Goal: Information Seeking & Learning: Learn about a topic

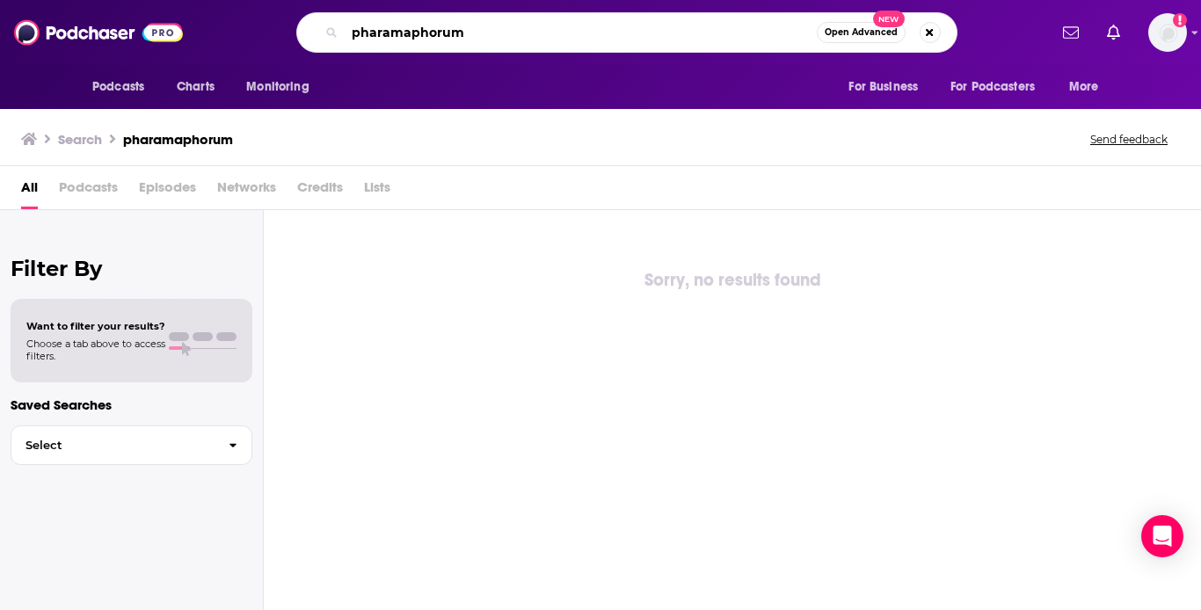
click at [498, 35] on input "pharamaphorum" at bounding box center [581, 32] width 472 height 28
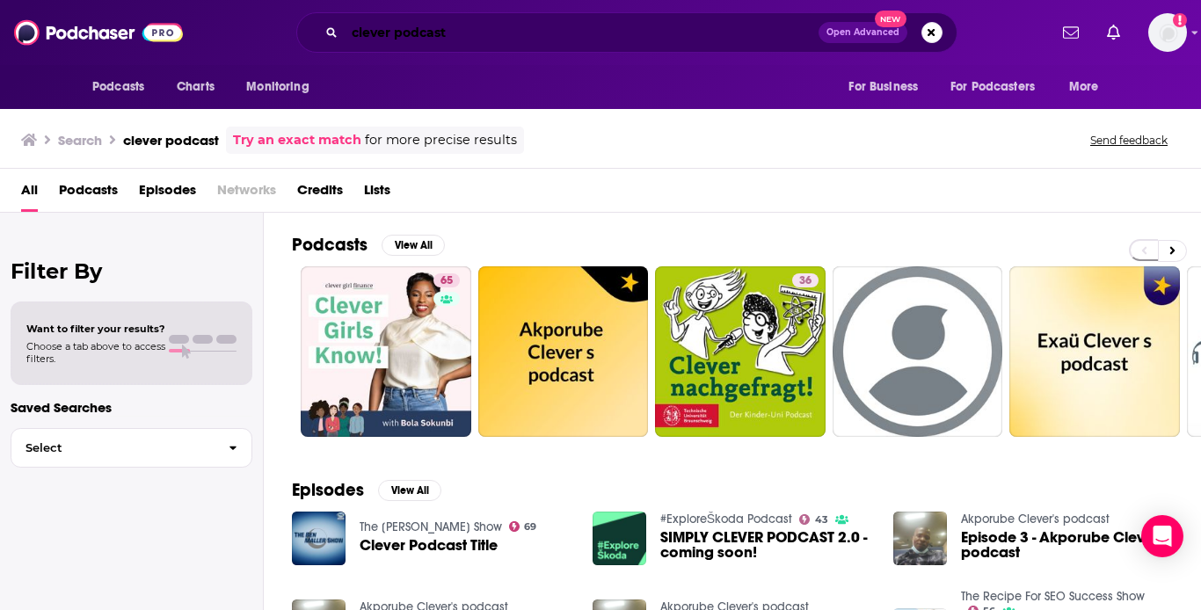
click at [487, 36] on input "clever podcast" at bounding box center [582, 32] width 474 height 28
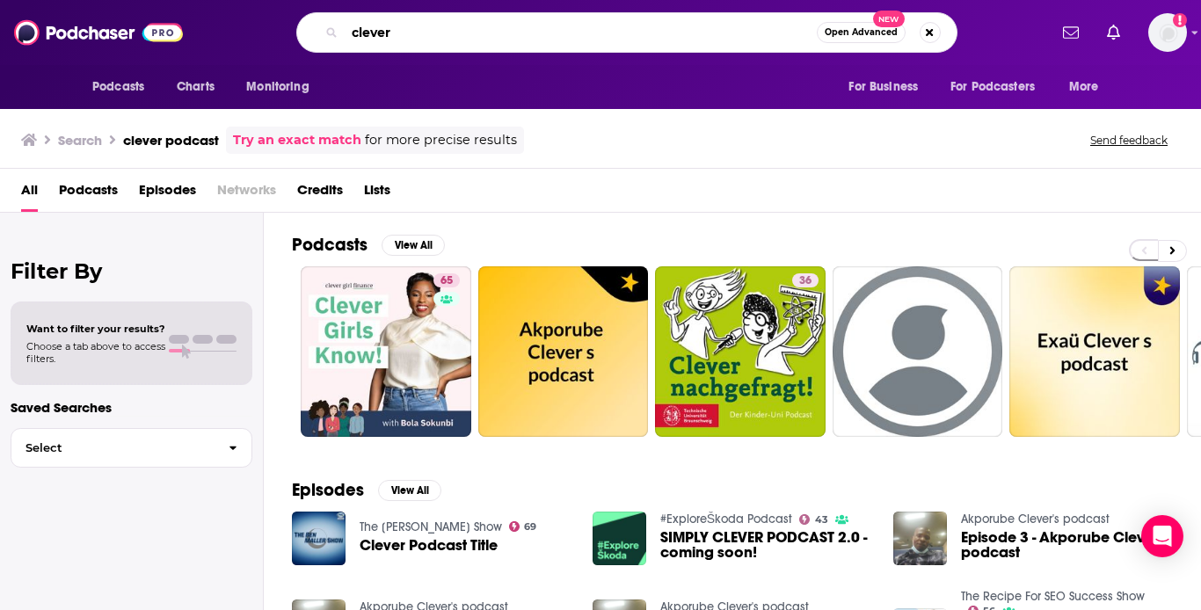
type input "clever"
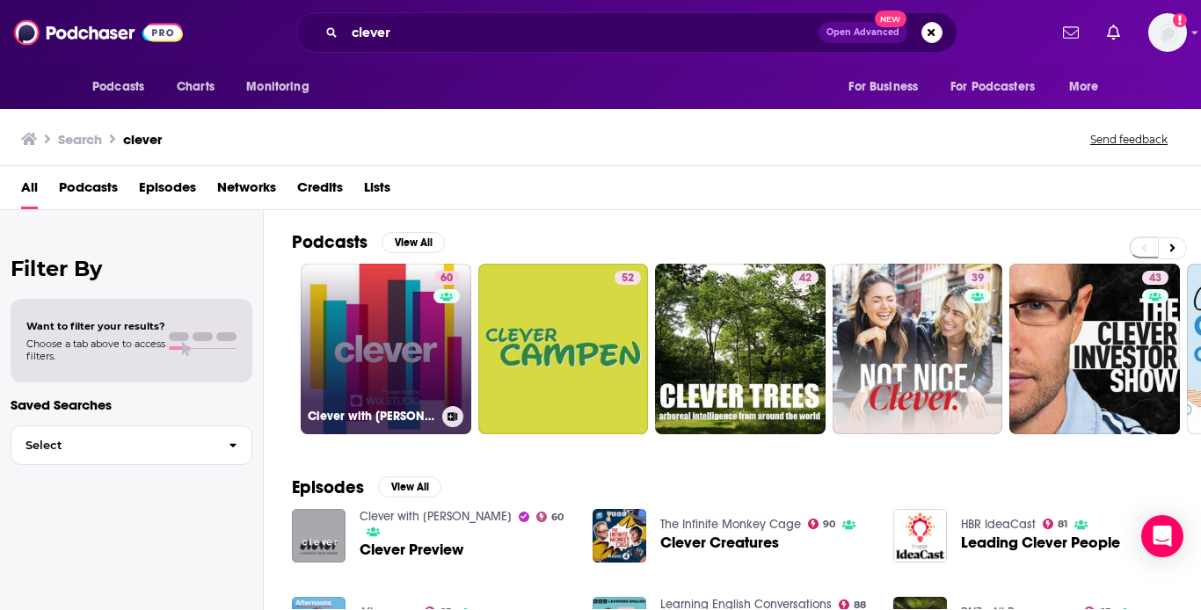
click at [412, 346] on link "60 Clever with [PERSON_NAME]" at bounding box center [386, 349] width 171 height 171
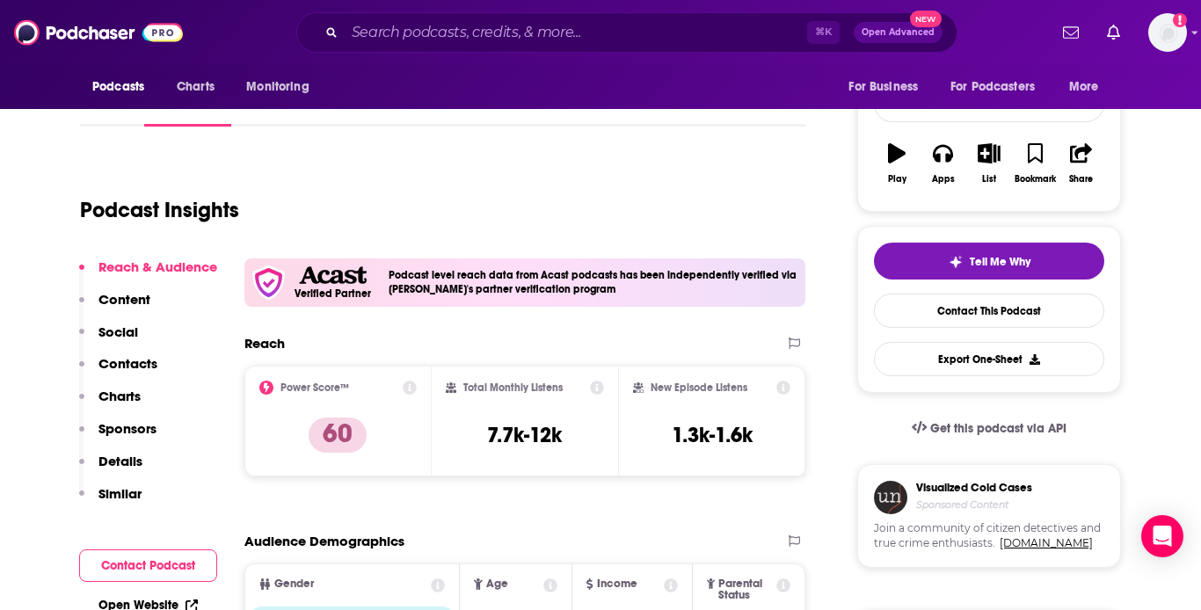
scroll to position [125, 0]
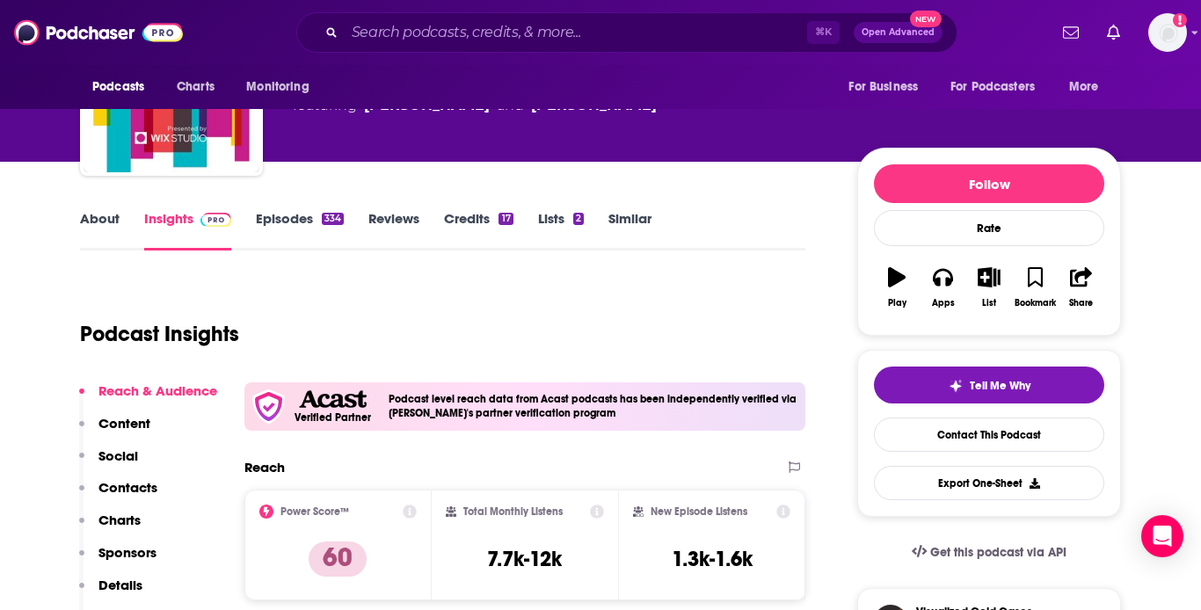
click at [274, 219] on link "Episodes 334" at bounding box center [300, 230] width 88 height 40
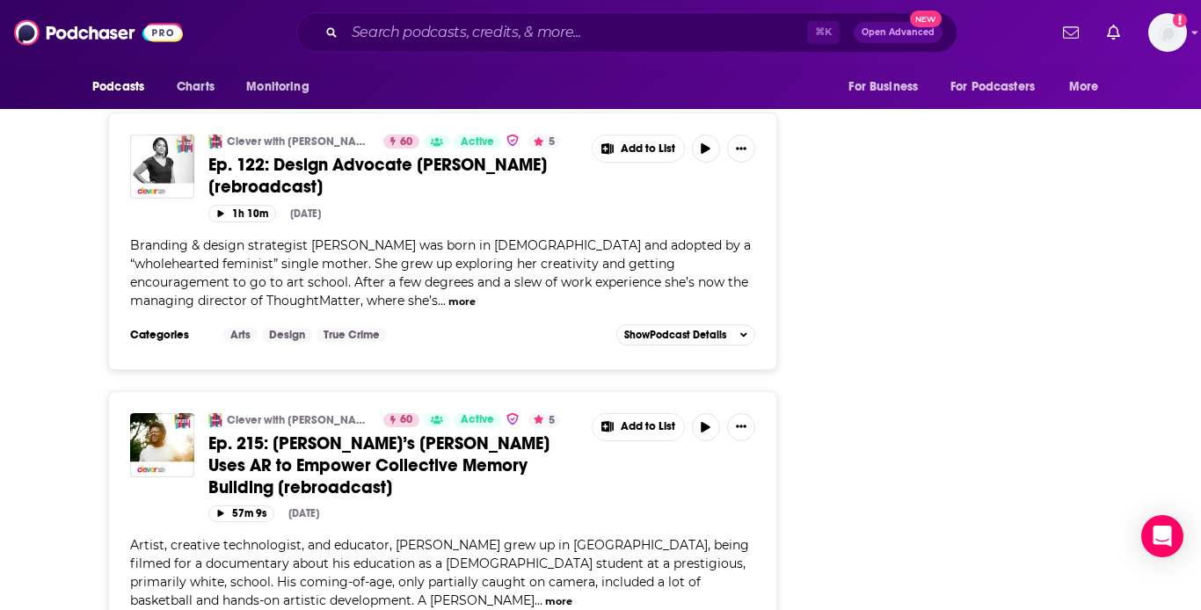
scroll to position [4312, 0]
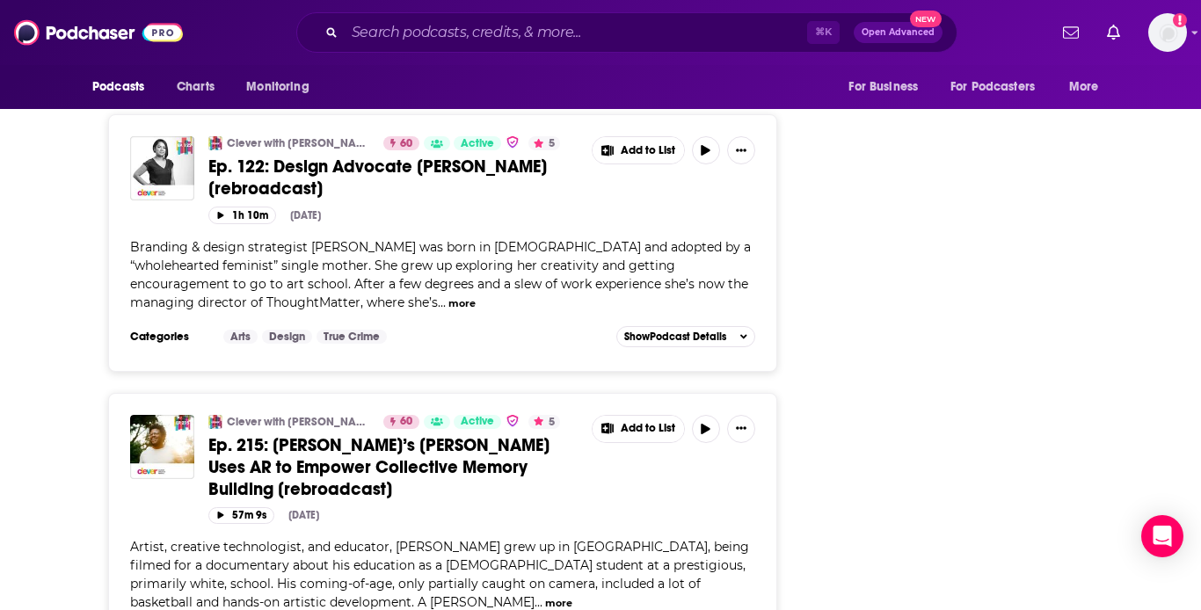
click at [448, 302] on button "more" at bounding box center [461, 303] width 27 height 15
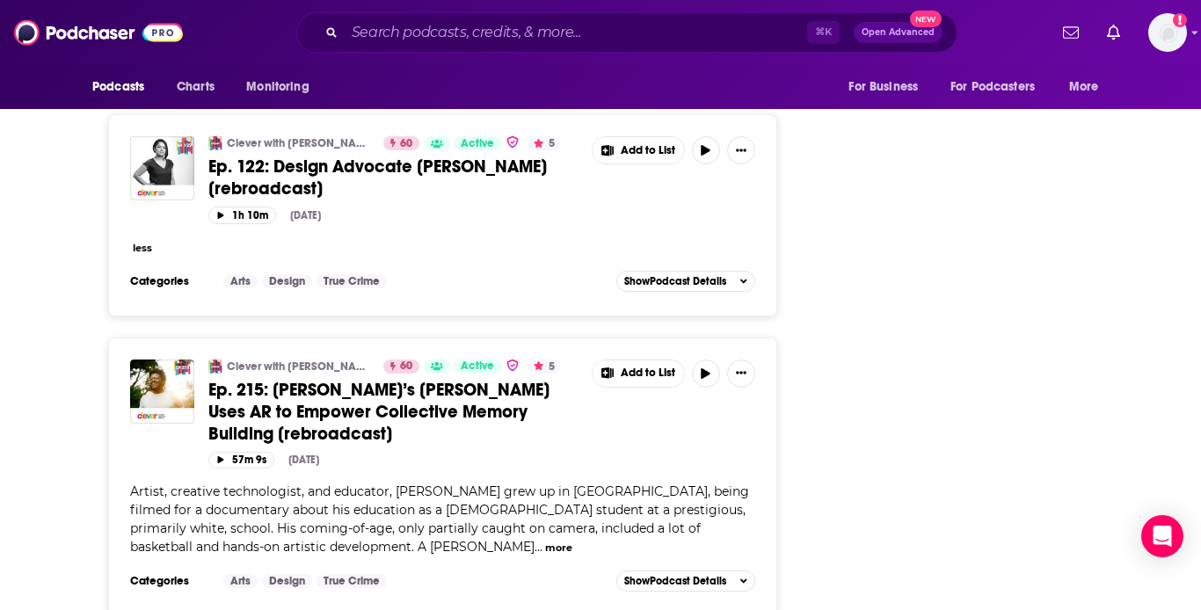
click at [145, 248] on button "less" at bounding box center [142, 248] width 19 height 15
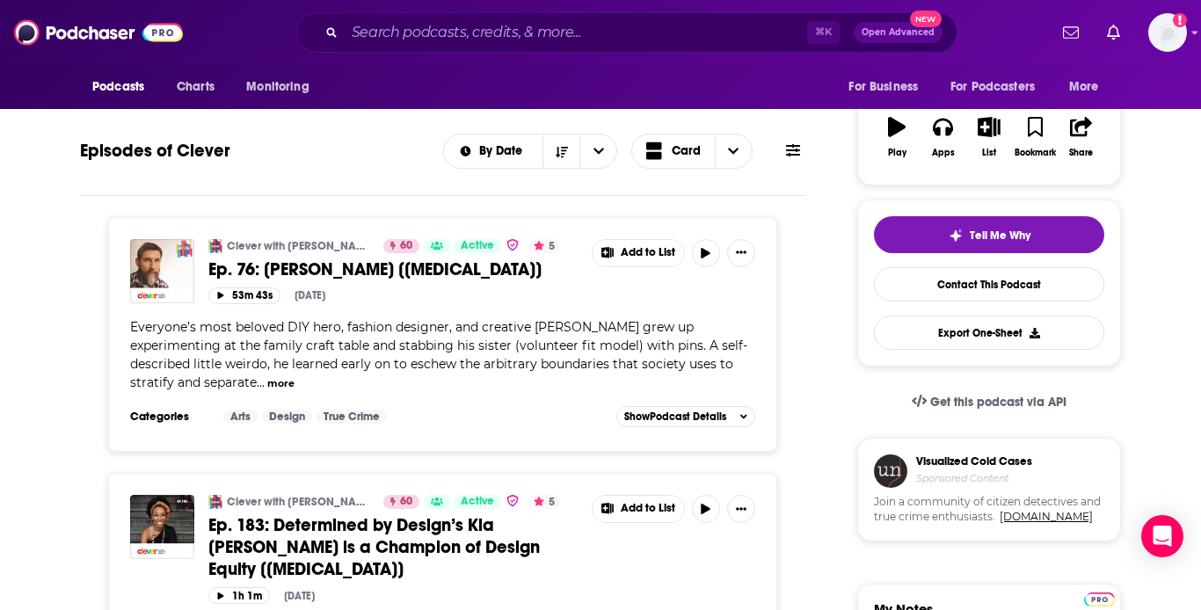
scroll to position [0, 0]
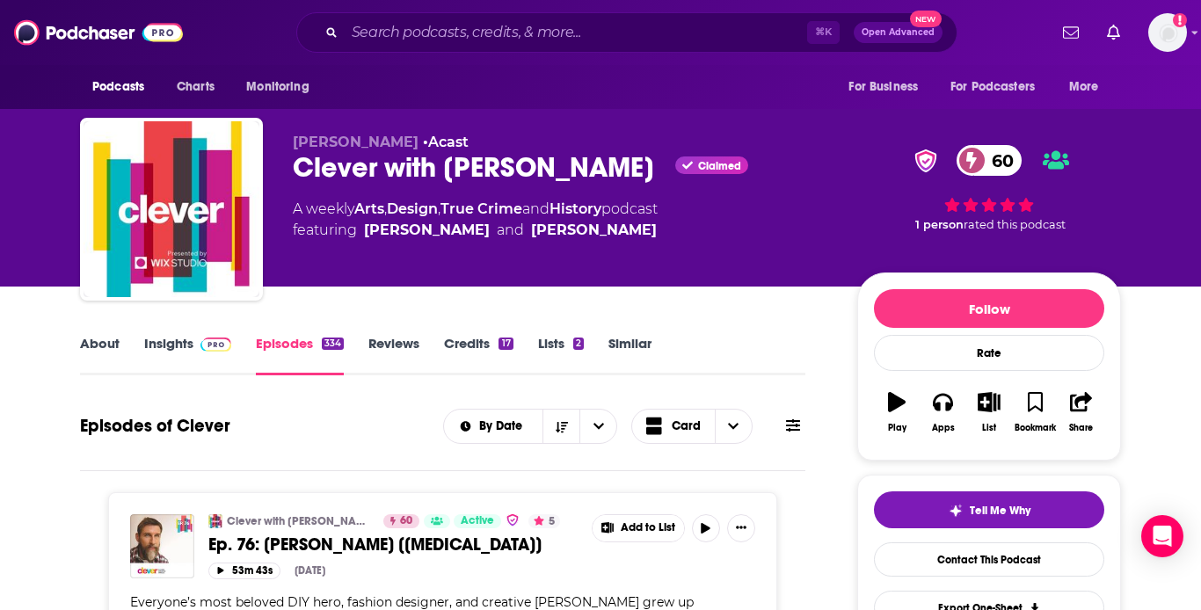
click at [163, 345] on link "Insights" at bounding box center [187, 355] width 87 height 40
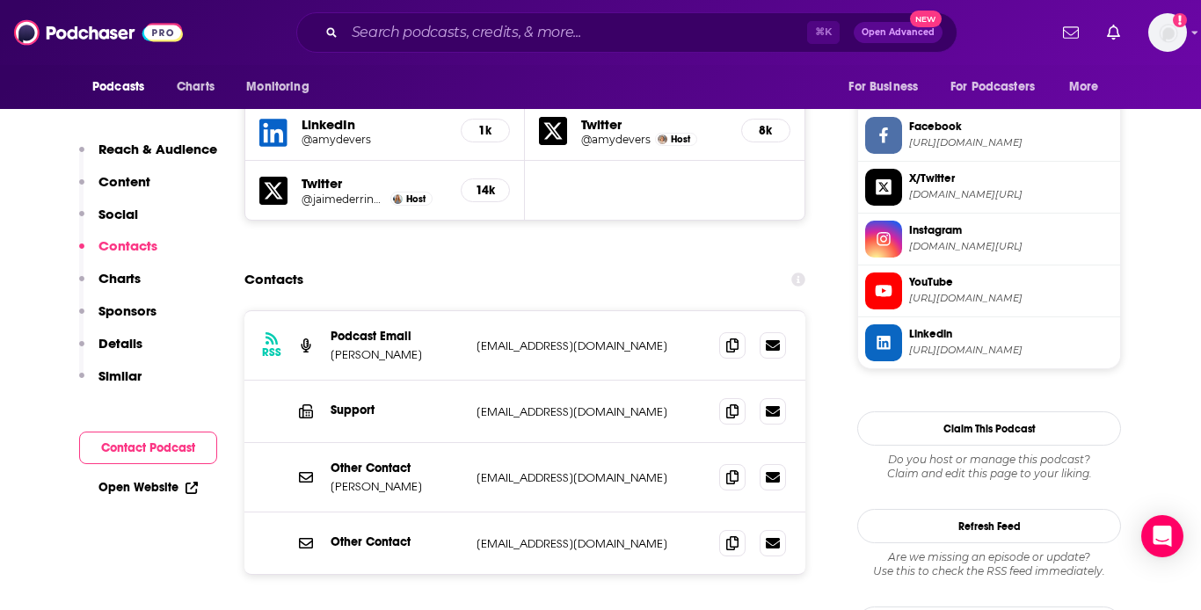
scroll to position [1831, 0]
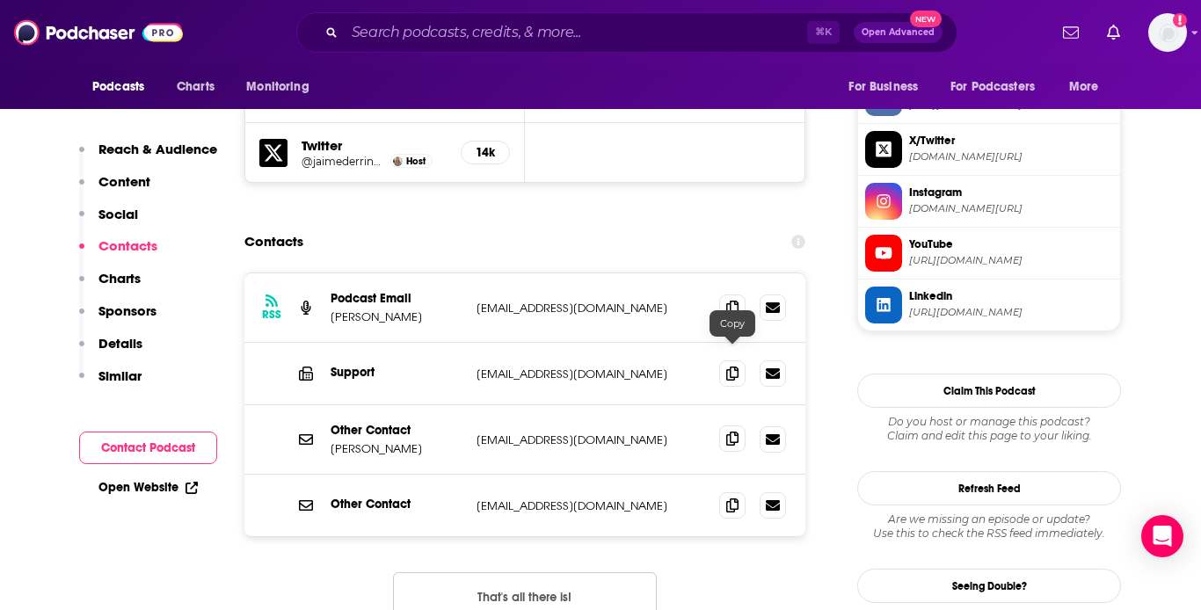
click at [734, 432] on icon at bounding box center [732, 439] width 12 height 14
click at [723, 294] on span at bounding box center [732, 307] width 26 height 26
